Goal: Check status: Check status

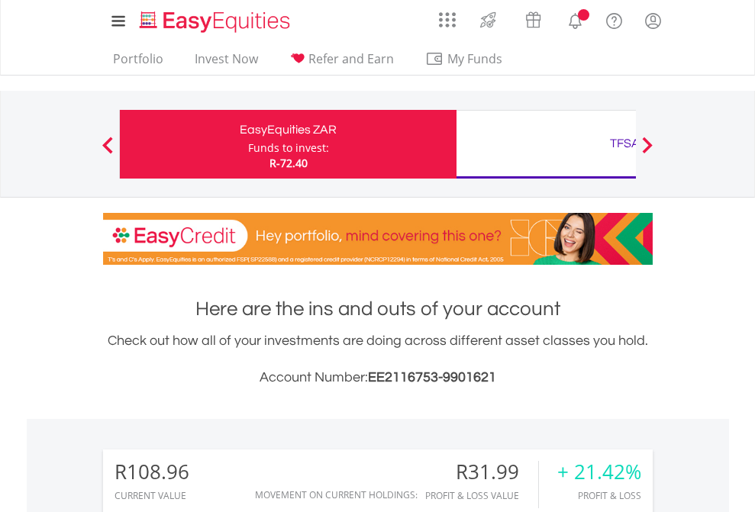
scroll to position [147, 240]
click at [248, 144] on div "Funds to invest:" at bounding box center [288, 147] width 81 height 15
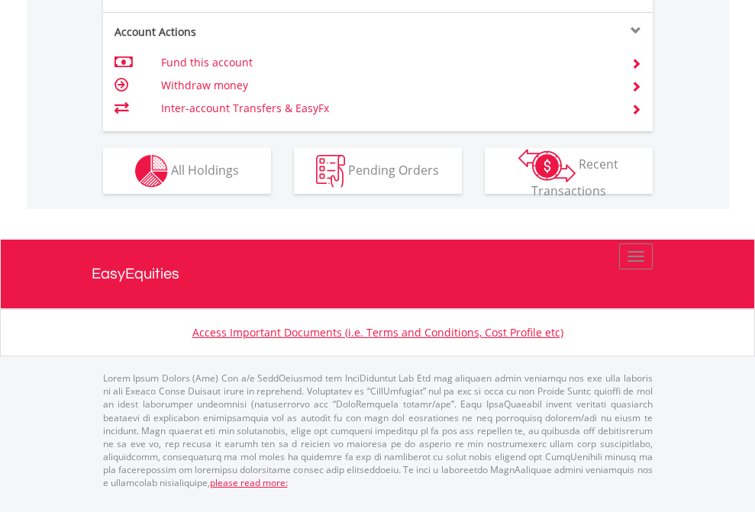
scroll to position [1433, 0]
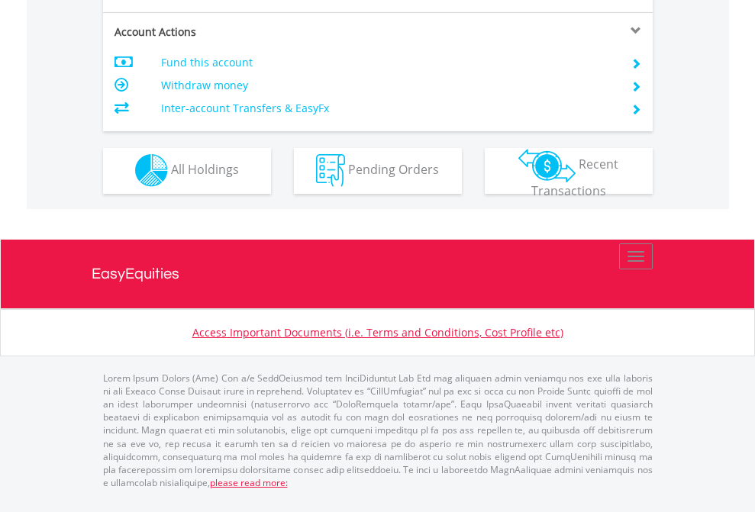
scroll to position [1428, 0]
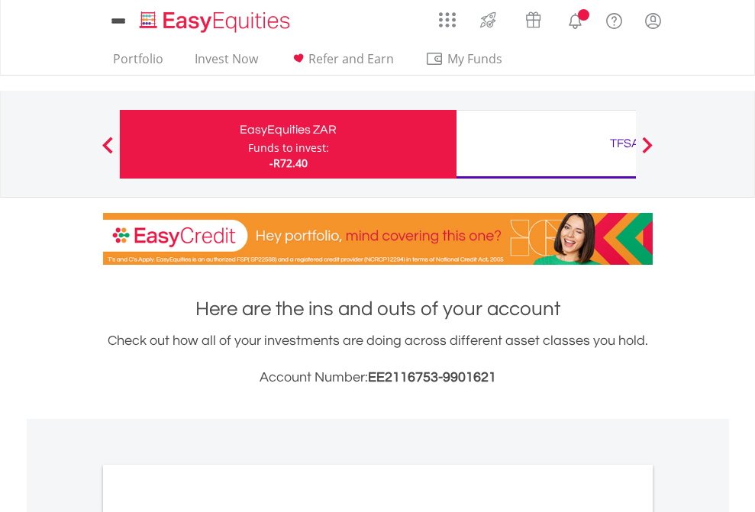
scroll to position [918, 0]
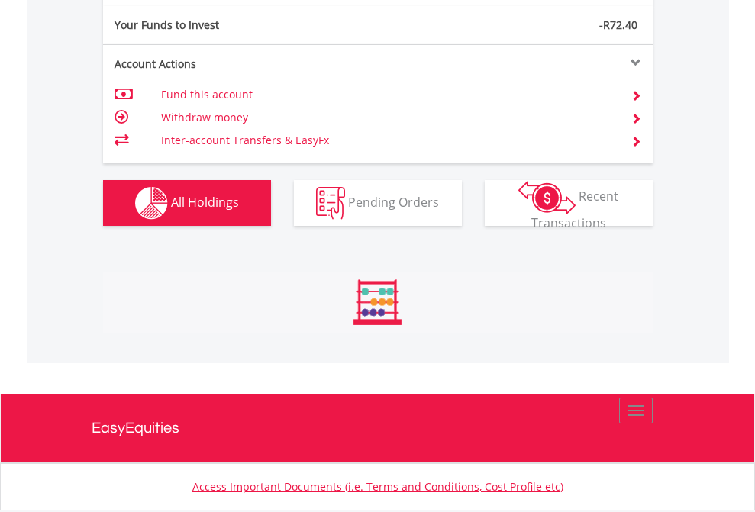
scroll to position [147, 240]
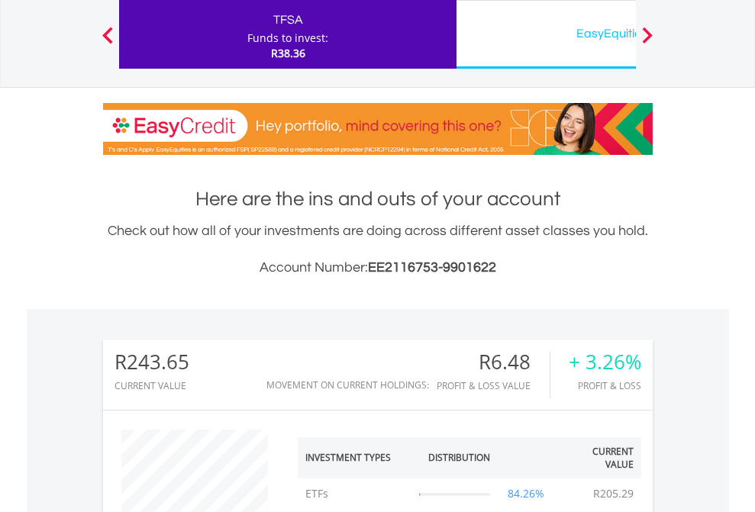
scroll to position [147, 240]
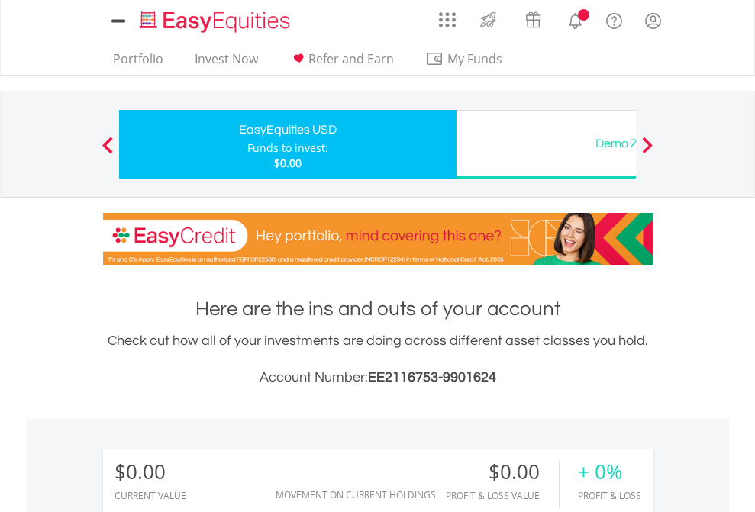
scroll to position [147, 240]
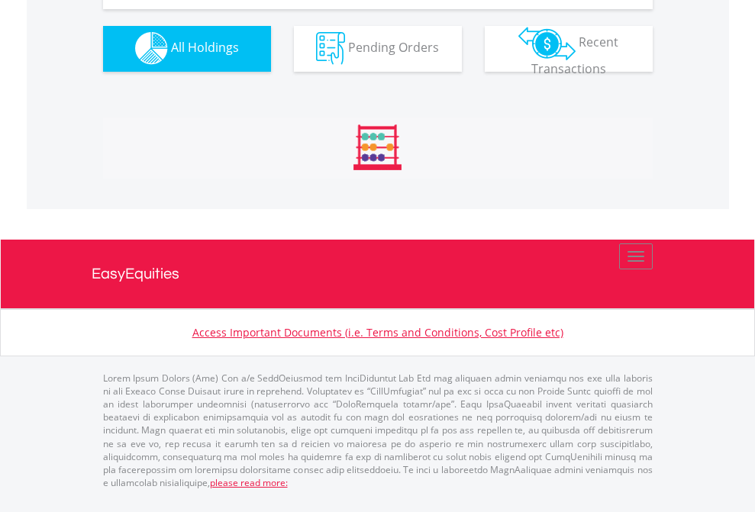
scroll to position [1512, 0]
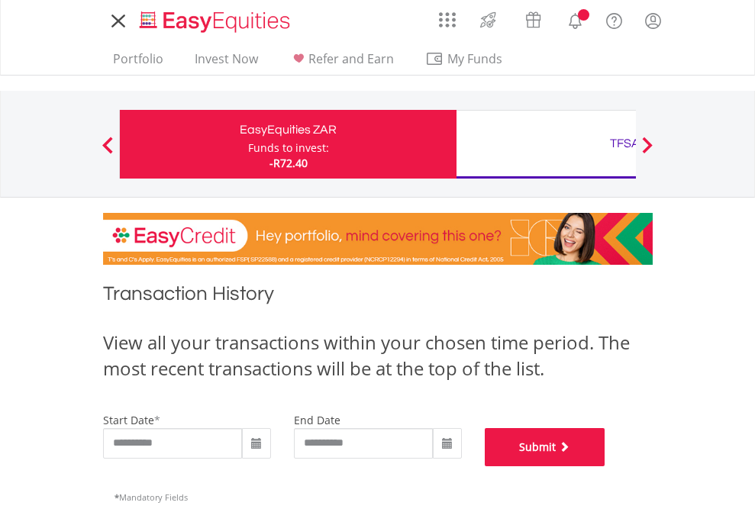
click at [605, 466] on button "Submit" at bounding box center [545, 447] width 121 height 38
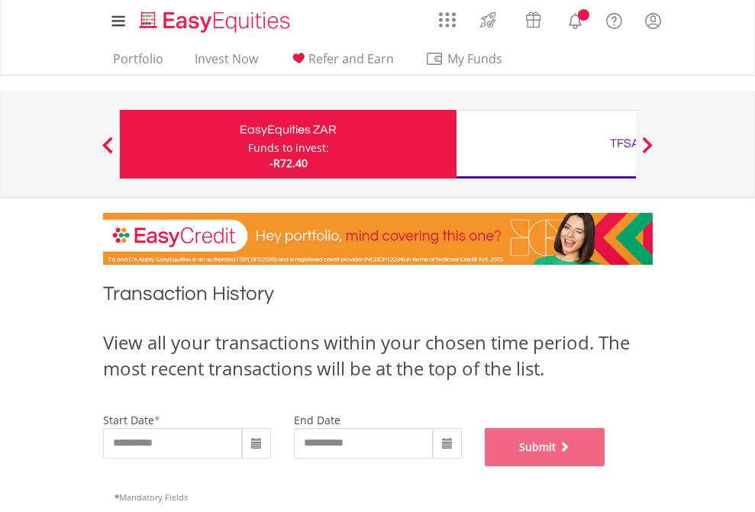
scroll to position [619, 0]
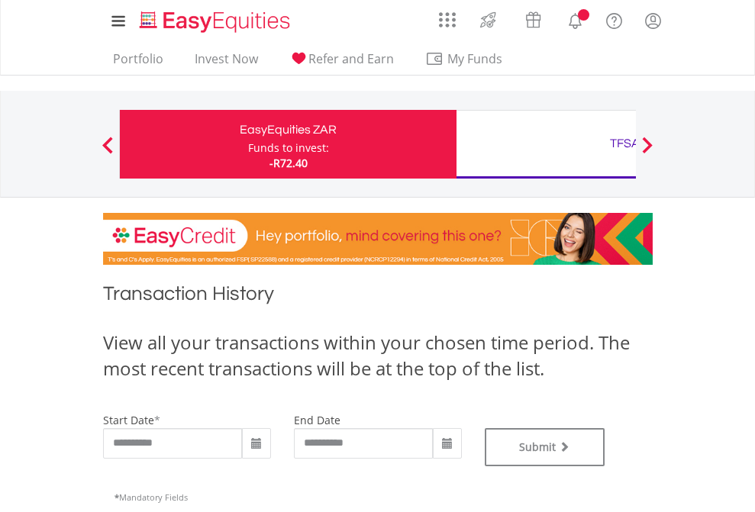
click at [546, 144] on div "TFSA" at bounding box center [625, 143] width 318 height 21
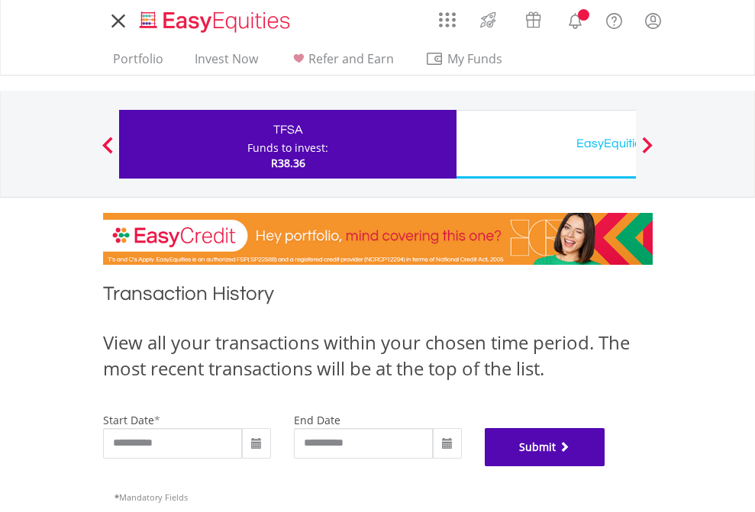
click at [605, 466] on button "Submit" at bounding box center [545, 447] width 121 height 38
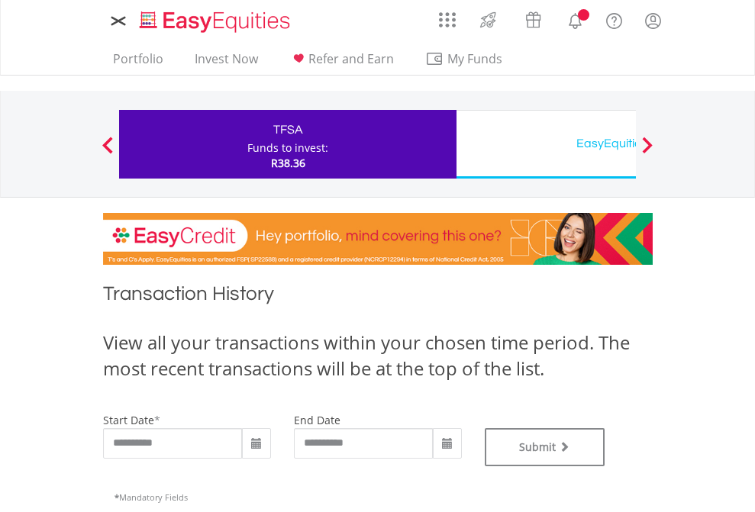
click at [546, 144] on div "EasyEquities USD" at bounding box center [625, 143] width 318 height 21
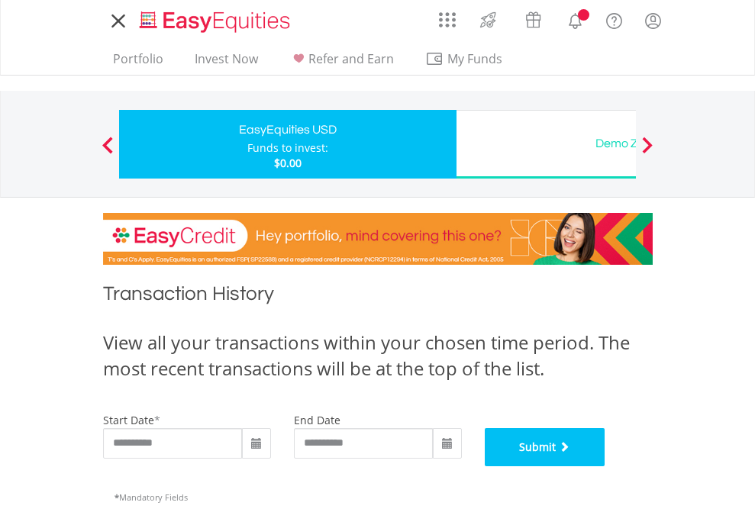
click at [605, 466] on button "Submit" at bounding box center [545, 447] width 121 height 38
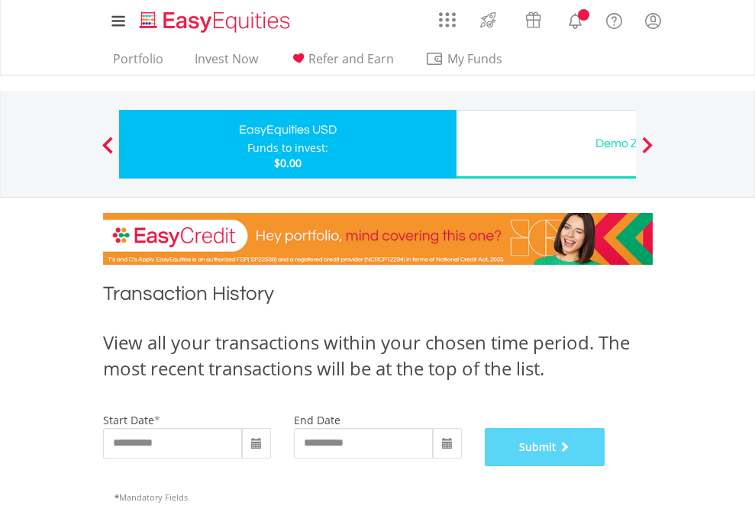
scroll to position [619, 0]
